Goal: Task Accomplishment & Management: Manage account settings

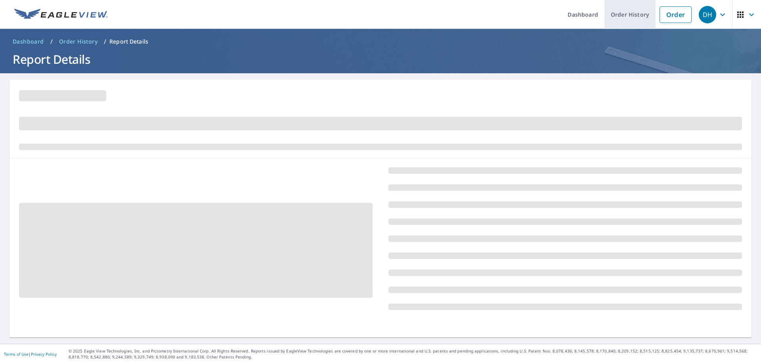
click at [622, 16] on link "Order History" at bounding box center [630, 14] width 51 height 29
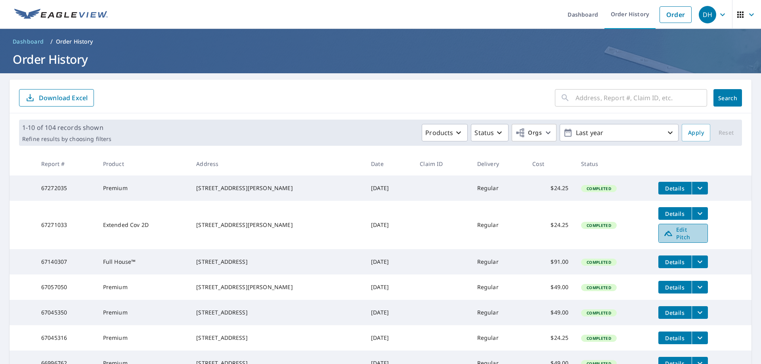
click at [686, 233] on span "Edit Pitch" at bounding box center [683, 233] width 39 height 15
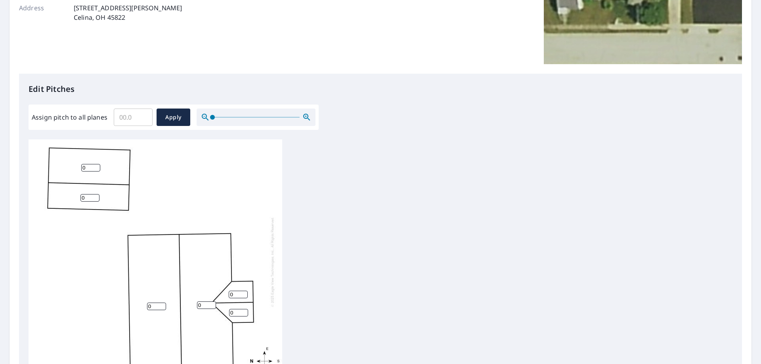
scroll to position [159, 0]
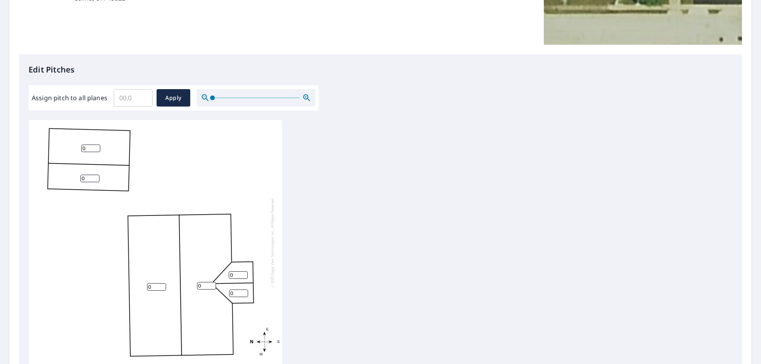
click at [154, 284] on input "0" at bounding box center [156, 288] width 19 height 8
type input "7"
drag, startPoint x: 206, startPoint y: 277, endPoint x: 176, endPoint y: 277, distance: 29.3
click at [177, 277] on div "7 0 0 0 0 0" at bounding box center [156, 242] width 254 height 249
type input "7"
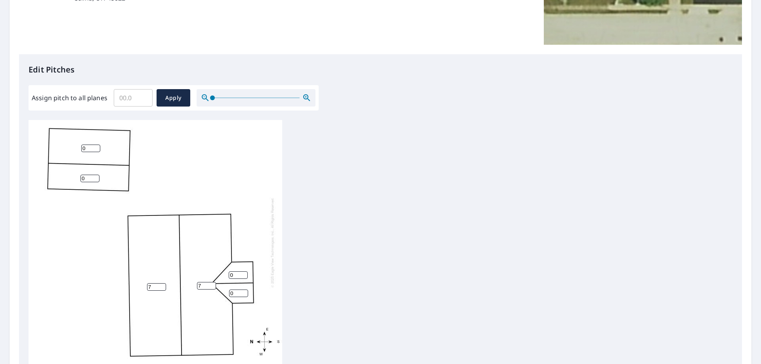
drag, startPoint x: 236, startPoint y: 268, endPoint x: 224, endPoint y: 270, distance: 11.6
click at [224, 268] on div "7 7 0 0 0 0" at bounding box center [156, 242] width 254 height 249
type input "5"
click at [235, 290] on input "0" at bounding box center [238, 294] width 19 height 8
type input "5"
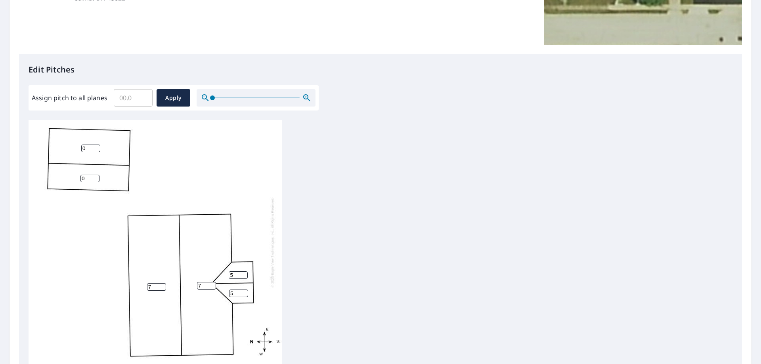
drag, startPoint x: 89, startPoint y: 142, endPoint x: 61, endPoint y: 138, distance: 28.3
click at [61, 138] on div "7 7 0 0 5 5" at bounding box center [156, 242] width 254 height 249
type input "5"
drag, startPoint x: 89, startPoint y: 169, endPoint x: 69, endPoint y: 170, distance: 20.3
click at [71, 171] on div "7 7 5 0 5 5" at bounding box center [156, 242] width 254 height 249
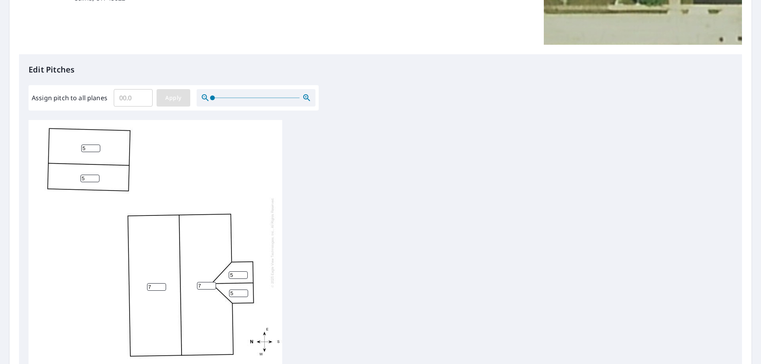
type input "5"
click at [176, 100] on span "Apply" at bounding box center [173, 98] width 21 height 10
click at [92, 139] on div at bounding box center [156, 242] width 254 height 249
click at [88, 145] on input "number" at bounding box center [90, 149] width 19 height 8
type input "5"
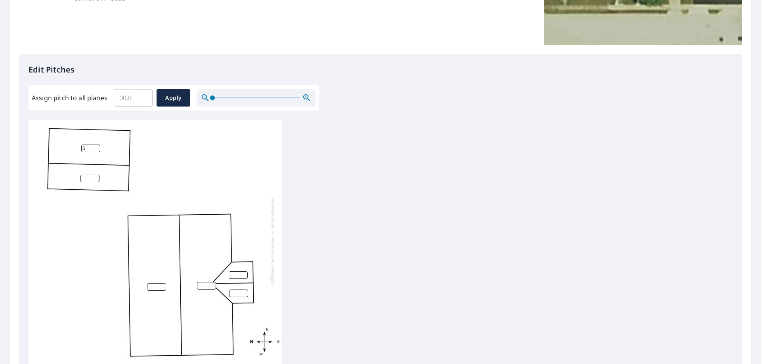
drag, startPoint x: 85, startPoint y: 173, endPoint x: 89, endPoint y: 175, distance: 4.8
click at [85, 175] on input "number" at bounding box center [89, 179] width 19 height 8
type input "5"
click at [155, 284] on input "number" at bounding box center [156, 288] width 19 height 8
type input "7"
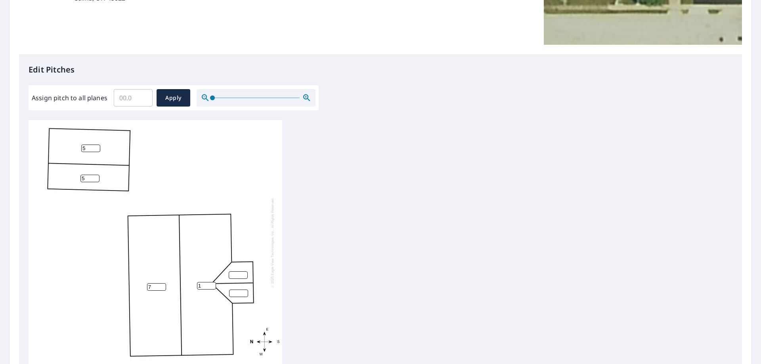
click at [209, 282] on input "1" at bounding box center [206, 286] width 19 height 8
drag, startPoint x: 207, startPoint y: 278, endPoint x: 188, endPoint y: 278, distance: 18.7
click at [188, 278] on div "7 17 5 5" at bounding box center [156, 242] width 254 height 249
type input "7"
click at [239, 272] on input "number" at bounding box center [238, 276] width 19 height 8
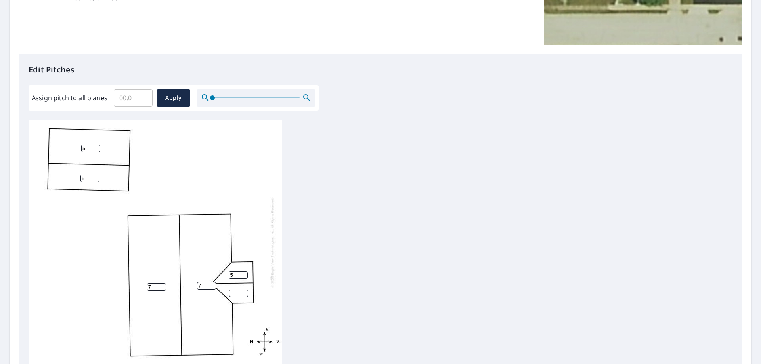
type input "5"
click at [236, 290] on input "number" at bounding box center [238, 294] width 19 height 8
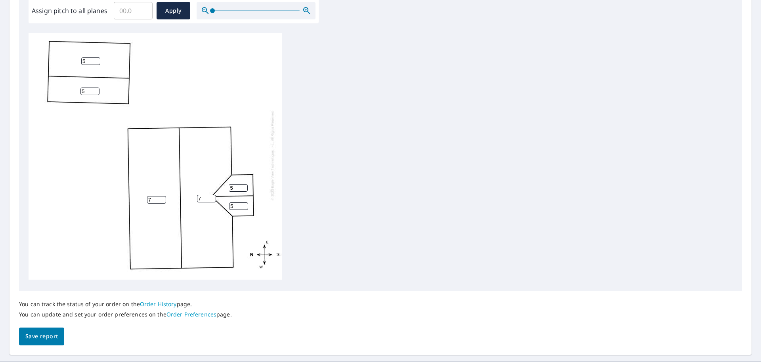
scroll to position [263, 0]
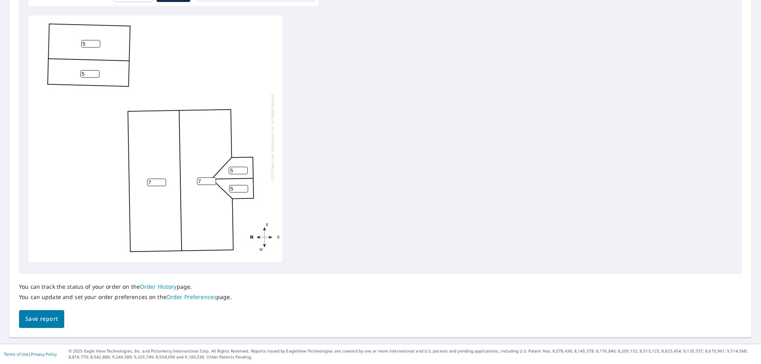
type input "5"
click at [46, 318] on span "Save report" at bounding box center [41, 319] width 33 height 10
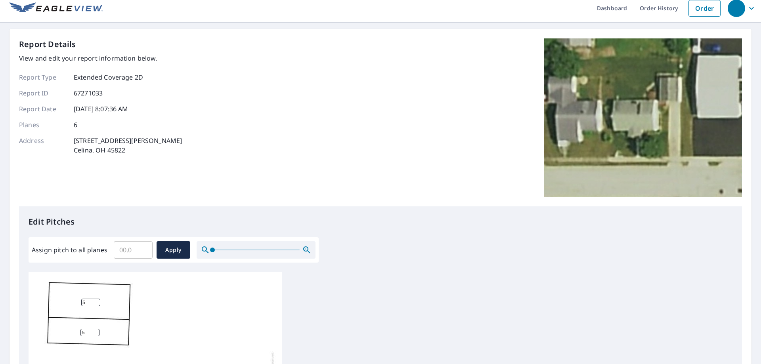
scroll to position [0, 0]
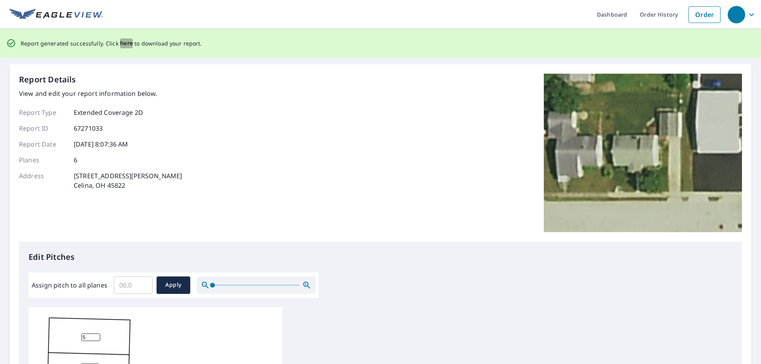
click at [126, 43] on span "here" at bounding box center [126, 43] width 13 height 10
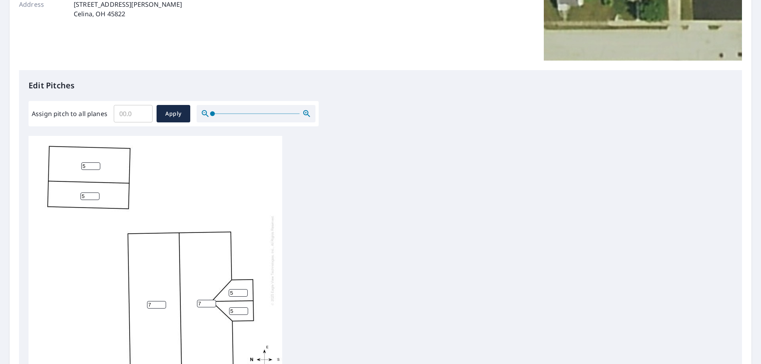
scroll to position [224, 0]
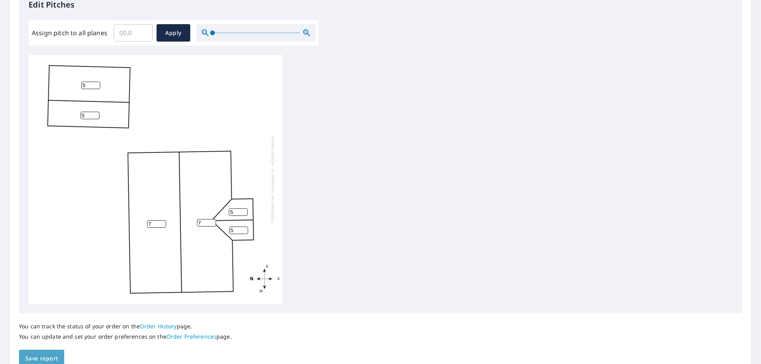
click at [44, 355] on span "Save report" at bounding box center [41, 359] width 33 height 10
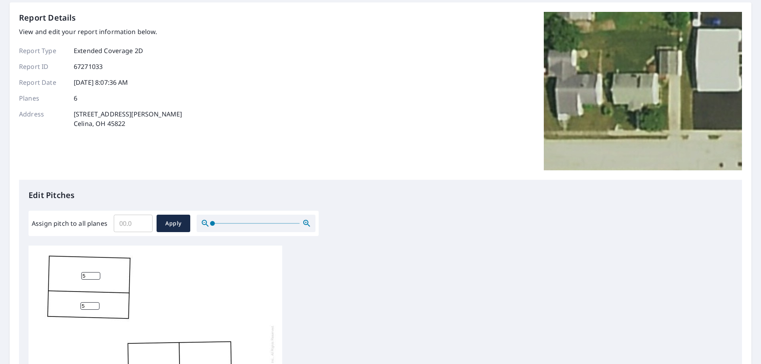
scroll to position [0, 0]
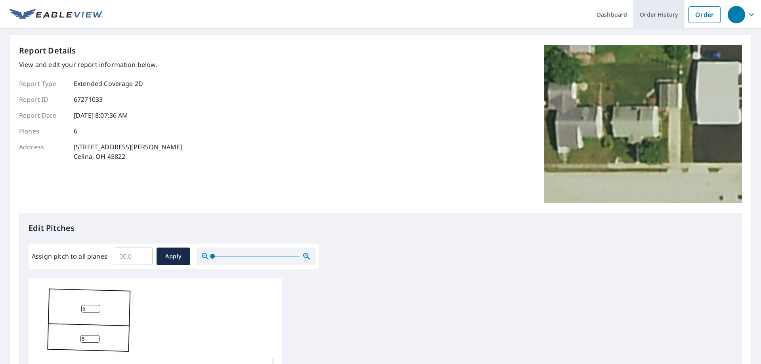
click at [644, 11] on link "Order History" at bounding box center [659, 14] width 51 height 29
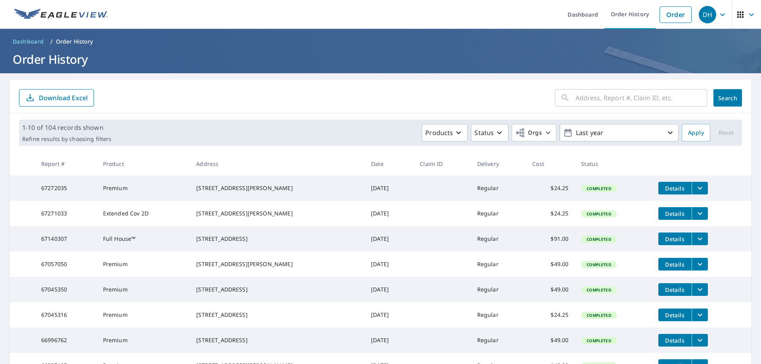
click at [695, 216] on icon "filesDropdownBtn-67271033" at bounding box center [700, 214] width 10 height 10
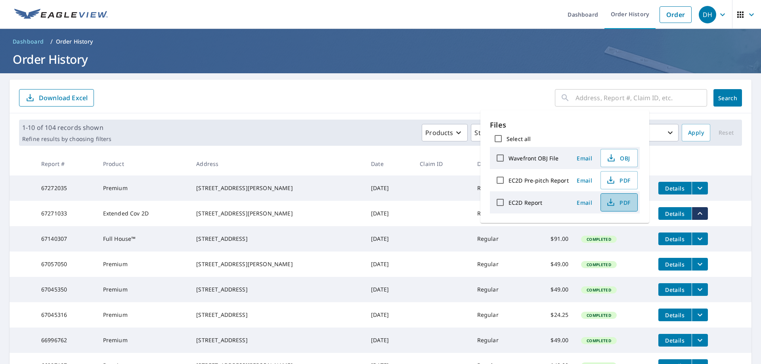
click at [621, 203] on span "PDF" at bounding box center [618, 203] width 25 height 10
